Goal: Task Accomplishment & Management: Manage account settings

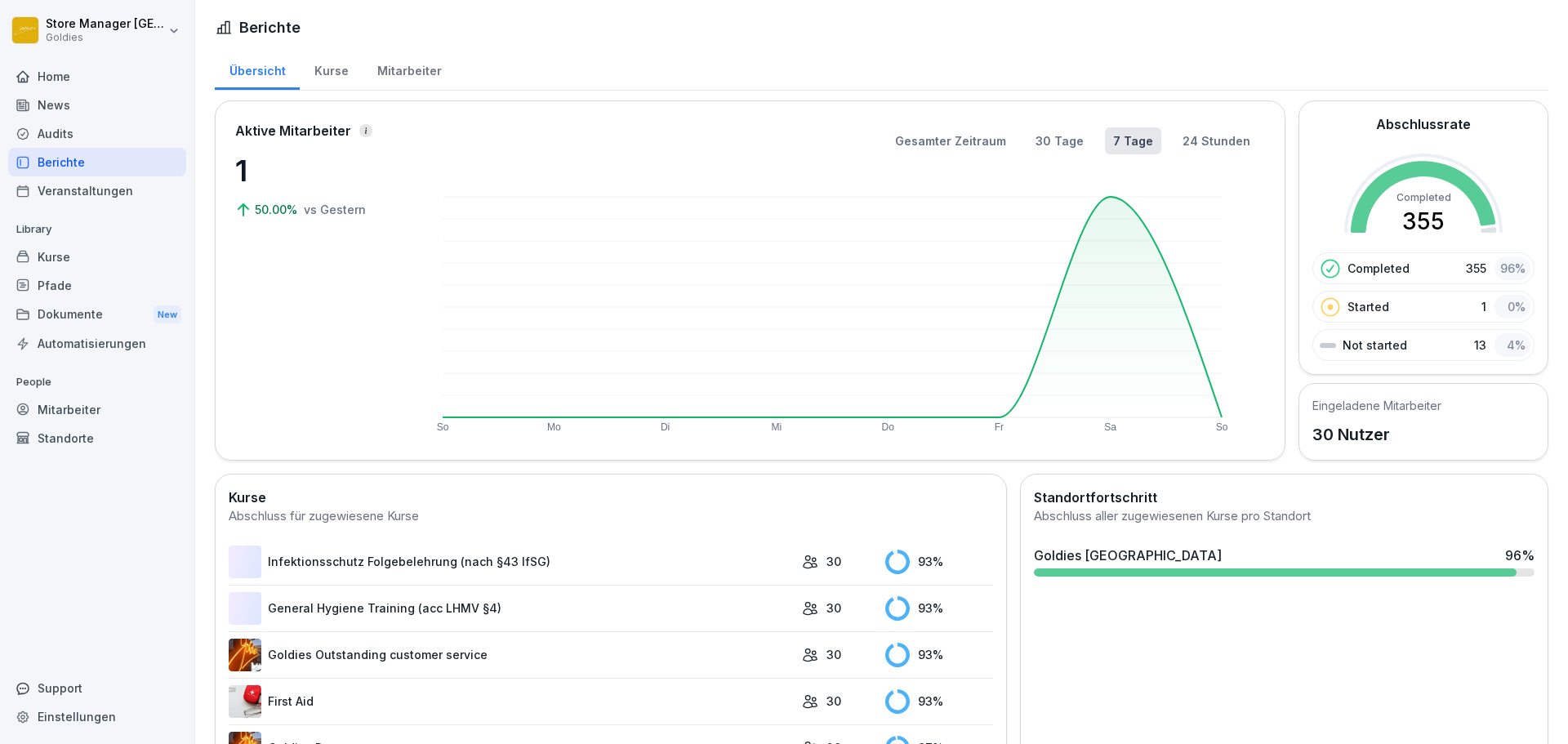
click at [422, 71] on div "Mitarbeiter" at bounding box center [409, 68] width 93 height 42
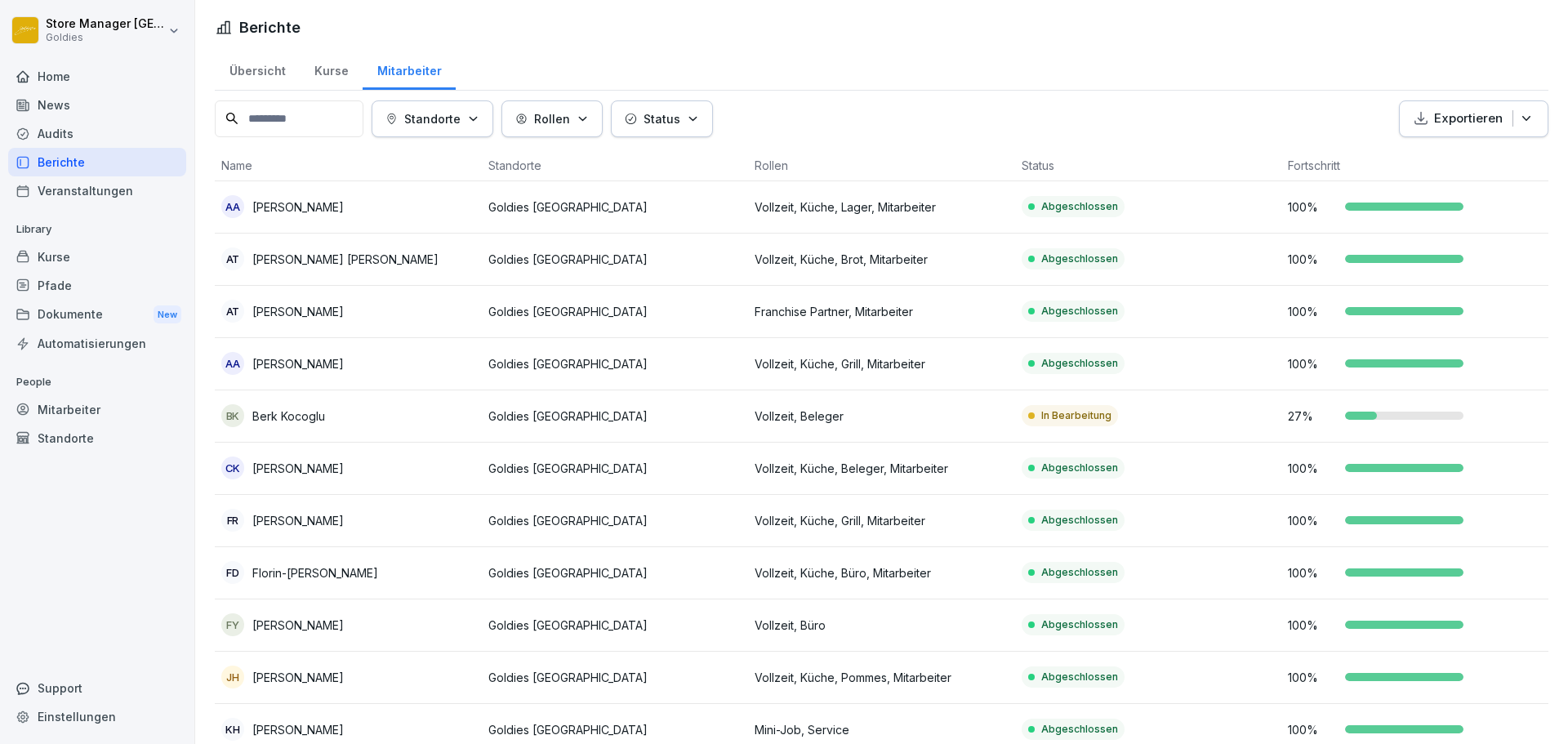
click at [681, 120] on p "Status" at bounding box center [662, 119] width 37 height 18
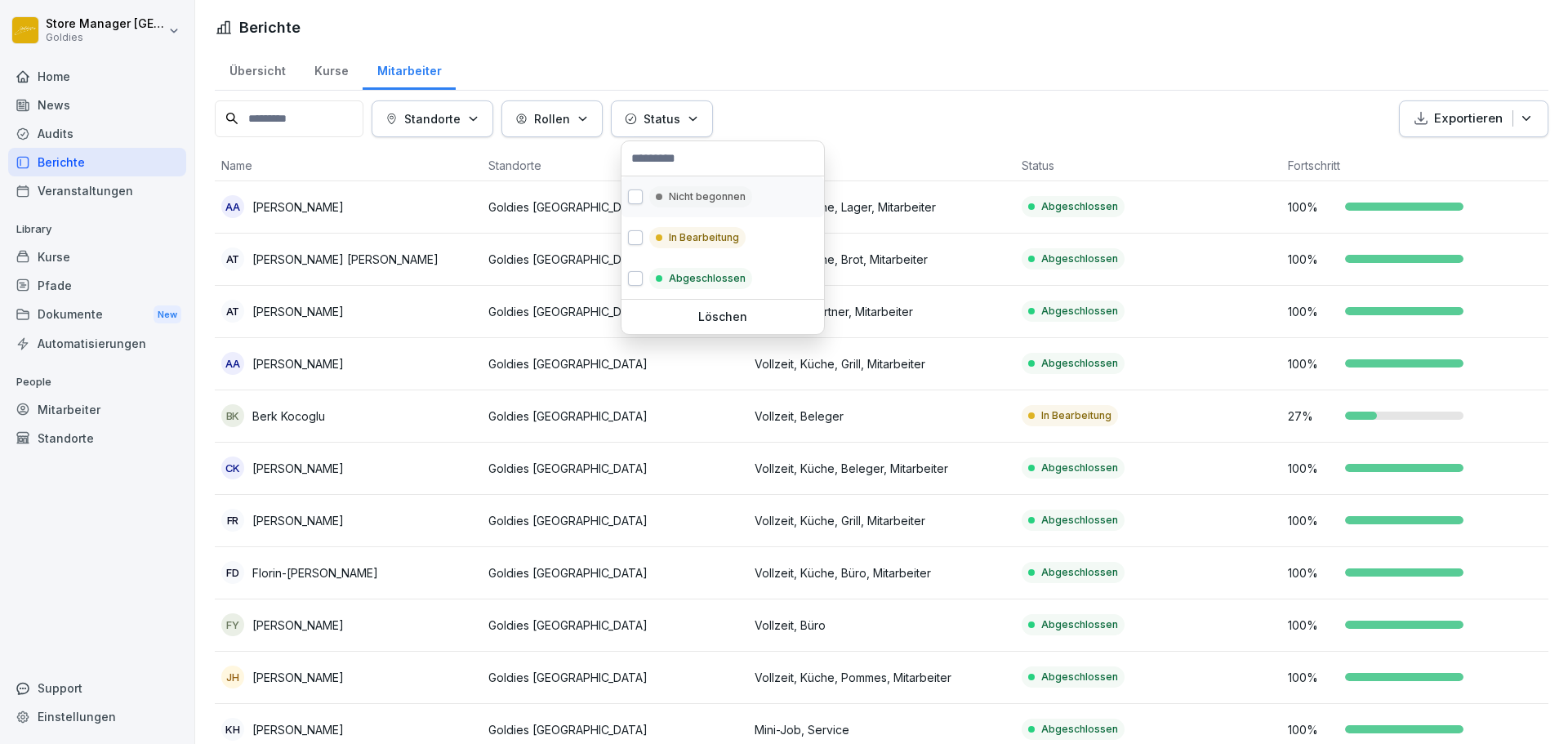
click at [690, 208] on div "Nicht begonnen" at bounding box center [723, 197] width 203 height 41
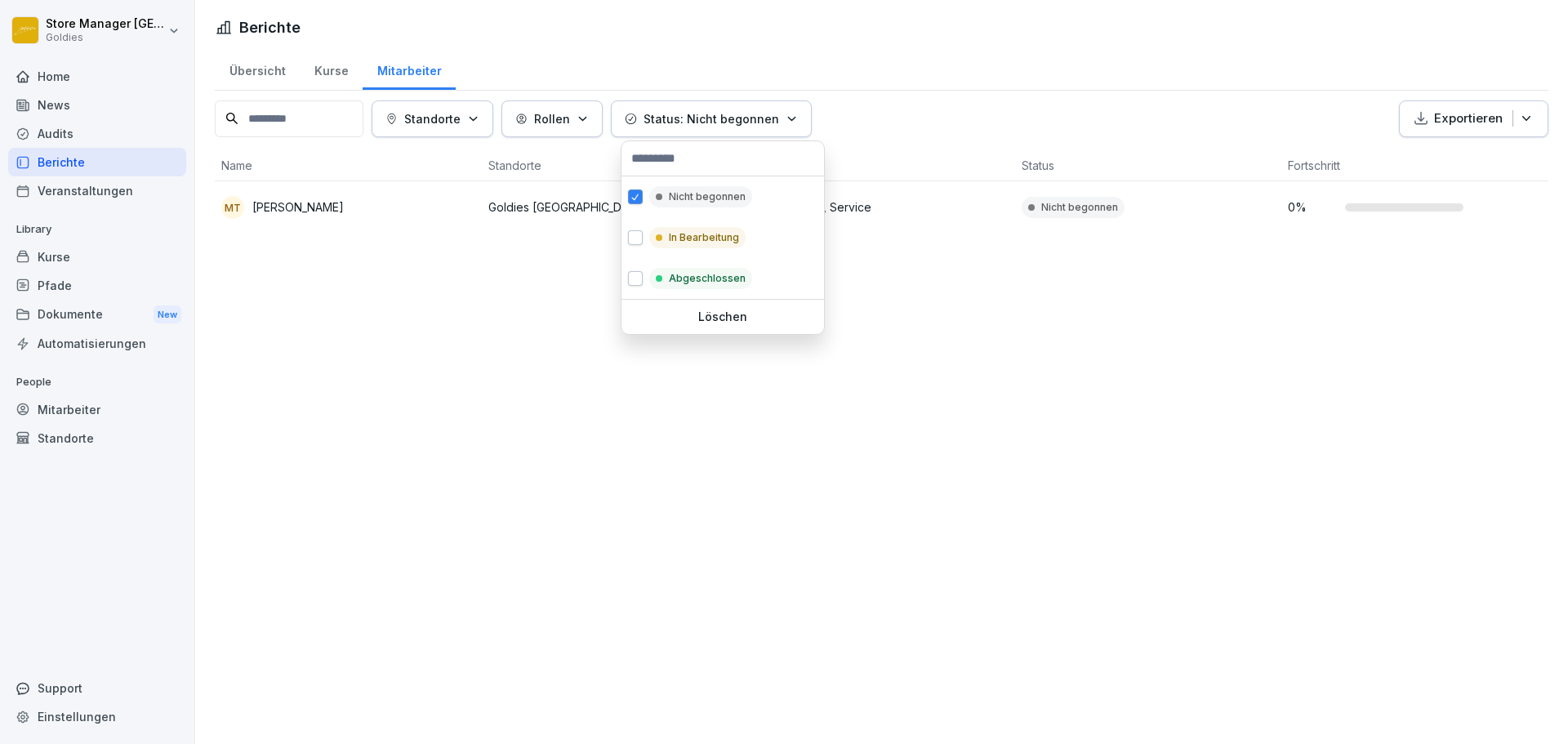
click at [768, 110] on p "Status: Nicht begonnen" at bounding box center [711, 119] width 135 height 18
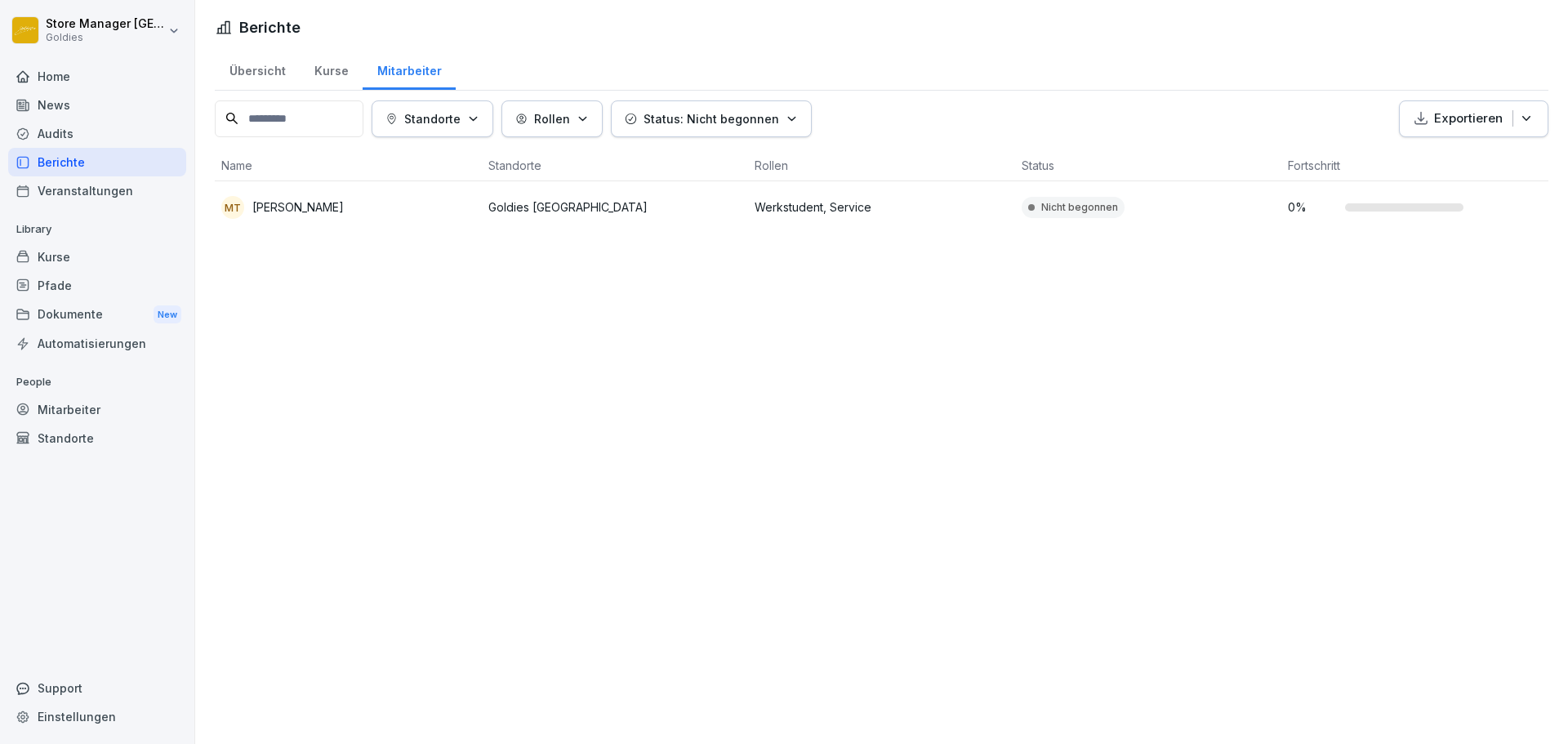
click at [790, 126] on div "Status: Nicht begonnen" at bounding box center [712, 119] width 173 height 18
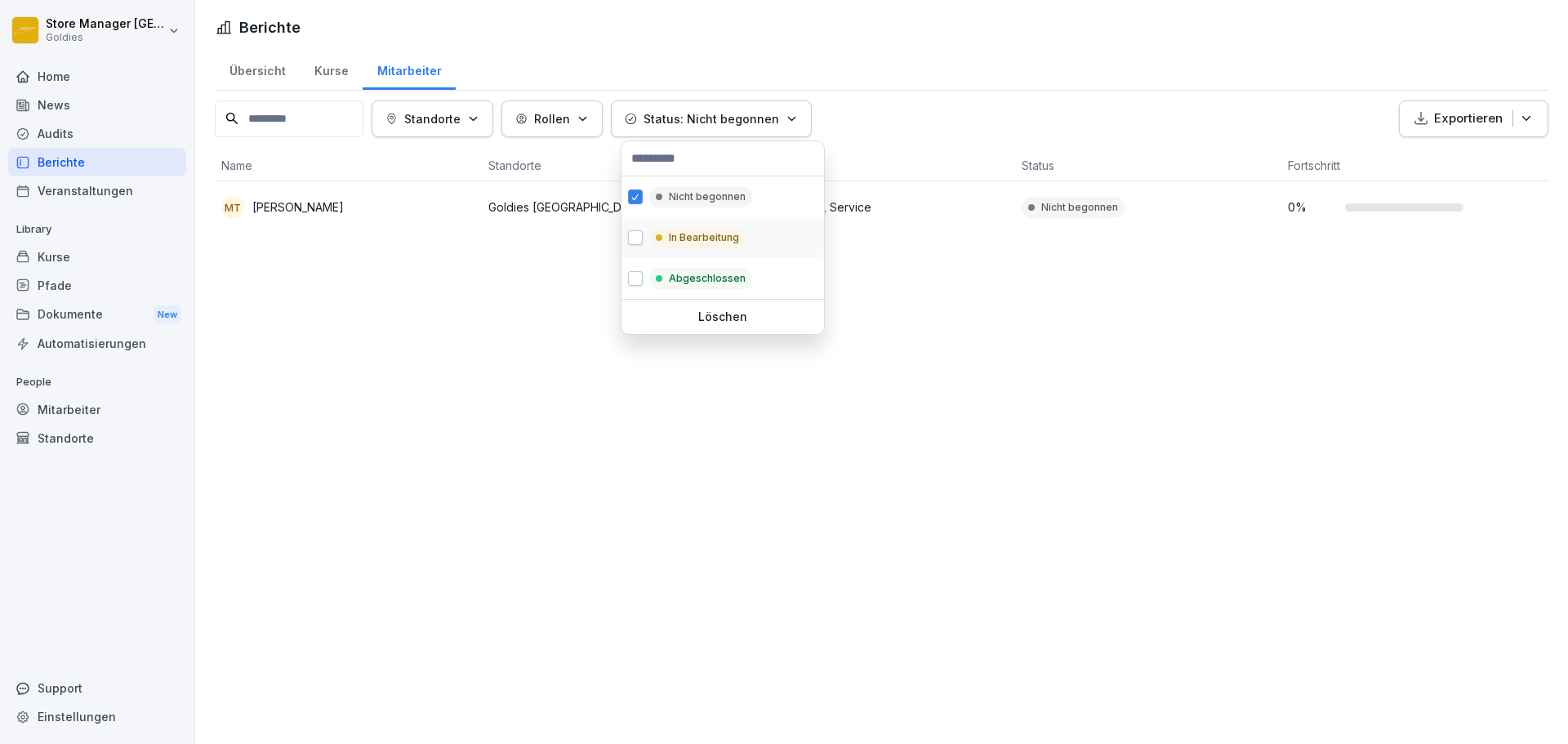
click at [728, 247] on div "In Bearbeitung" at bounding box center [723, 238] width 203 height 41
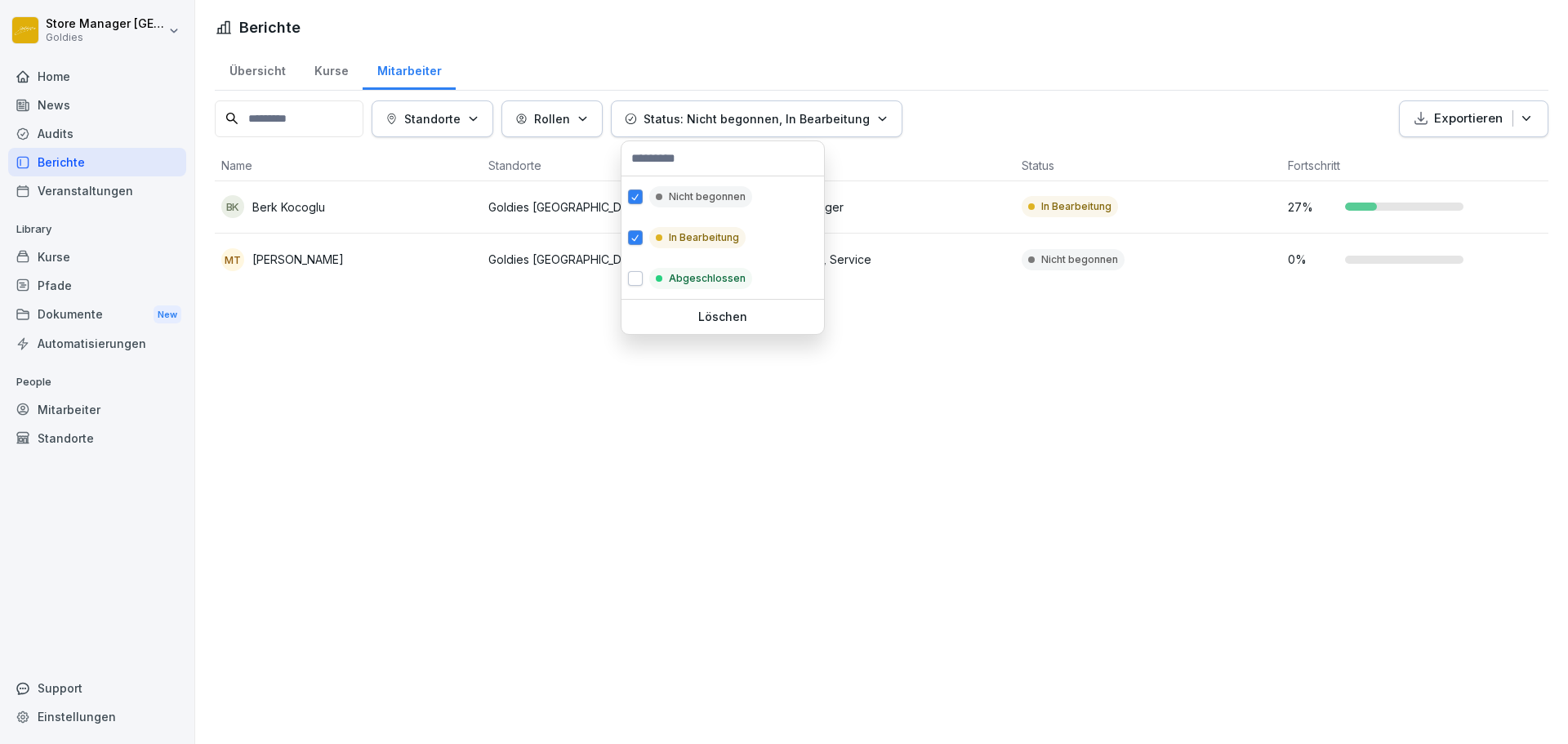
click at [1069, 52] on html "Store Manager Düsseldorf Goldies Home News Audits Berichte Veranstaltungen Libr…" at bounding box center [784, 372] width 1568 height 744
